Goal: Book appointment/travel/reservation

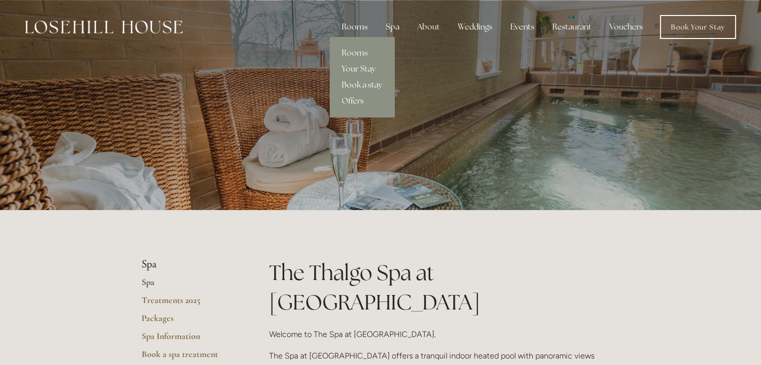
click at [354, 27] on div "Rooms" at bounding box center [355, 27] width 42 height 20
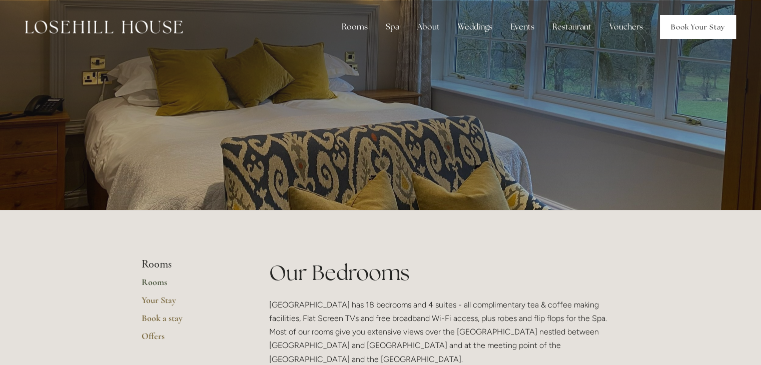
click at [691, 25] on link "Book Your Stay" at bounding box center [698, 27] width 76 height 24
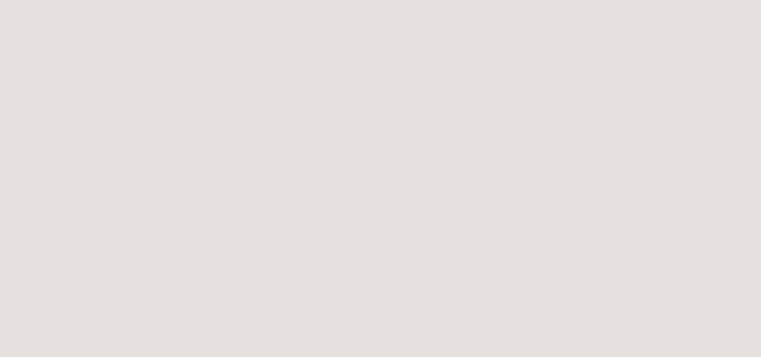
scroll to position [683, 0]
